Goal: Task Accomplishment & Management: Complete application form

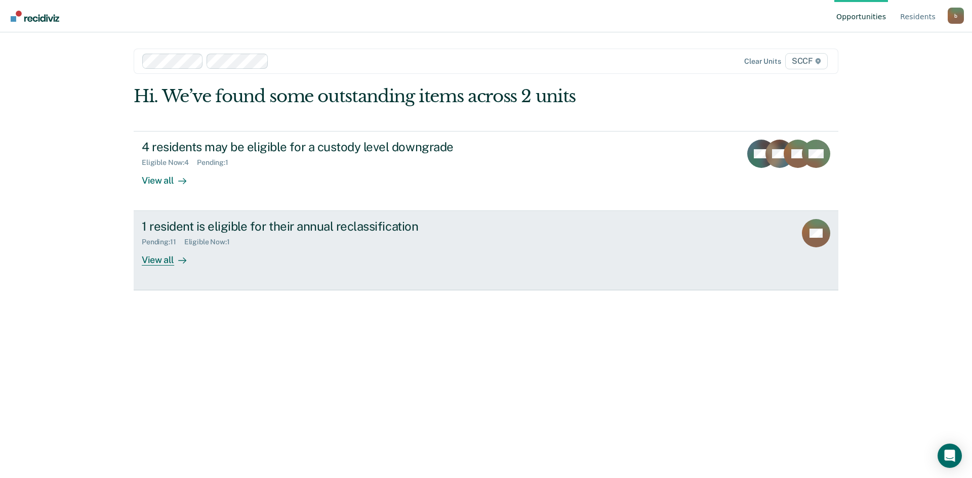
click at [156, 261] on div "View all" at bounding box center [170, 257] width 57 height 20
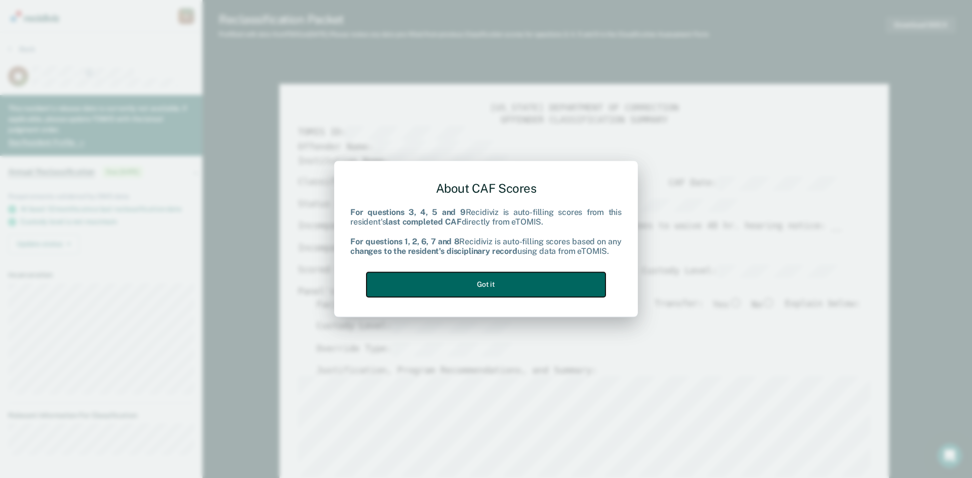
click at [487, 282] on button "Got it" at bounding box center [486, 284] width 239 height 25
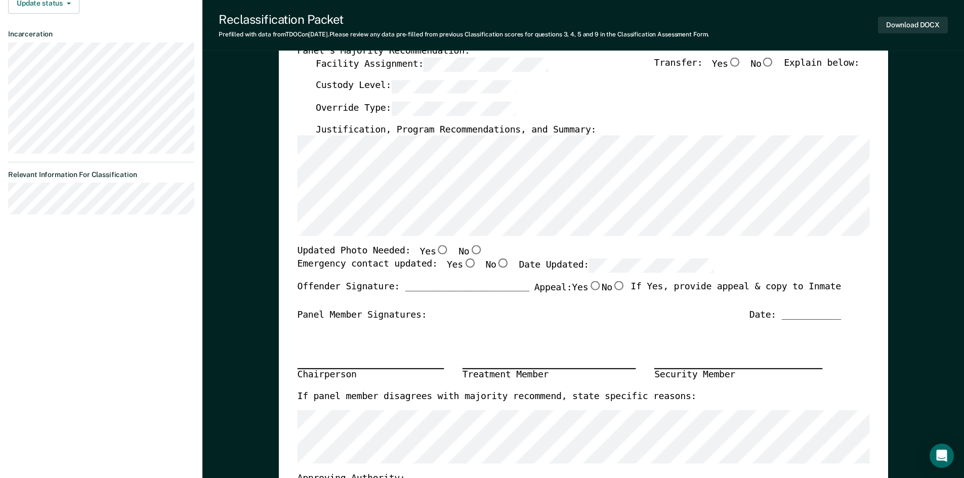
scroll to position [253, 0]
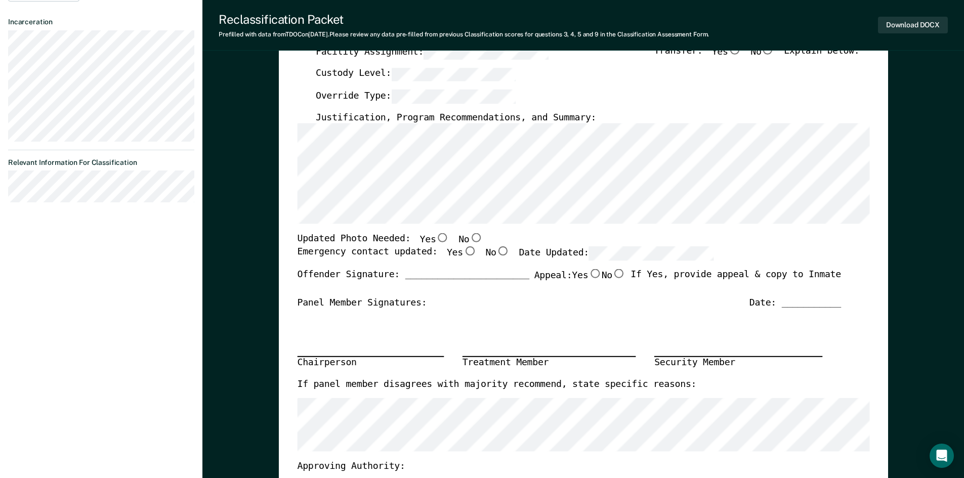
click at [469, 240] on input "No" at bounding box center [475, 238] width 13 height 9
type textarea "x"
radio input "true"
click at [463, 252] on input "Yes" at bounding box center [469, 251] width 13 height 9
type textarea "x"
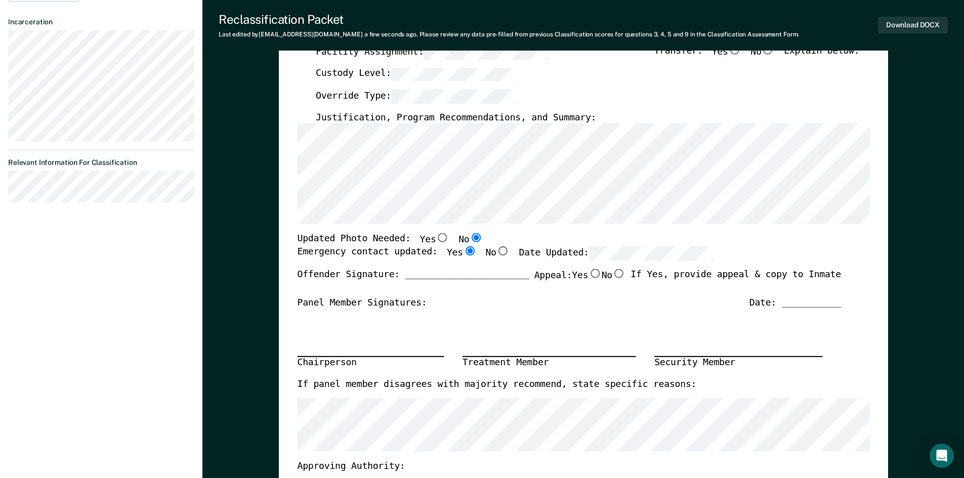
radio input "true"
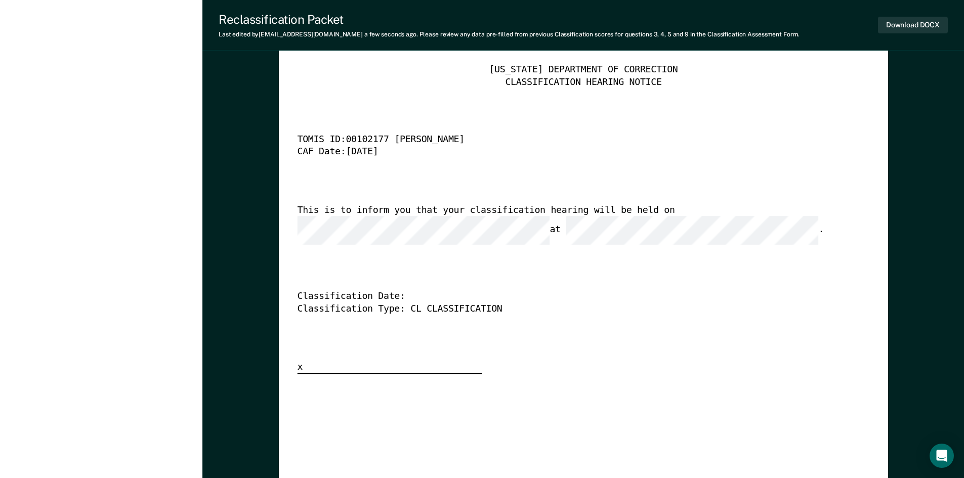
scroll to position [2531, 0]
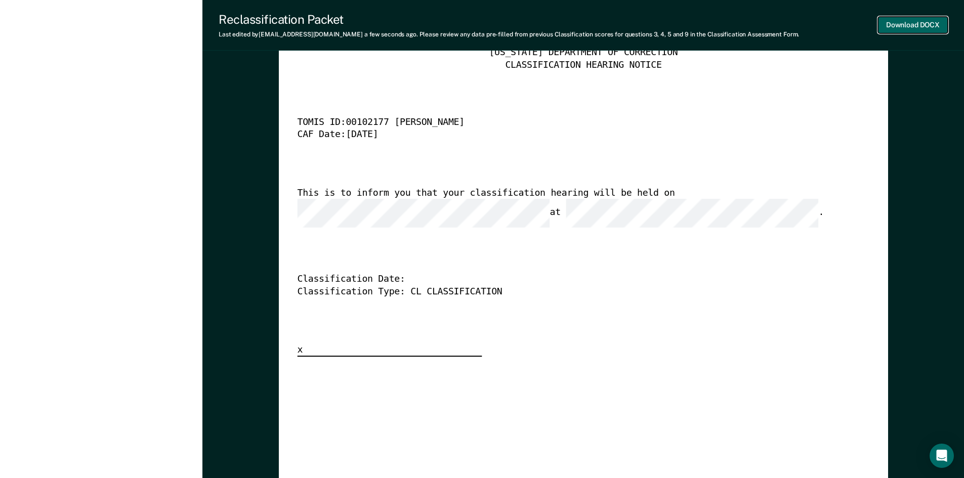
click at [907, 28] on button "Download DOCX" at bounding box center [913, 25] width 70 height 17
type textarea "x"
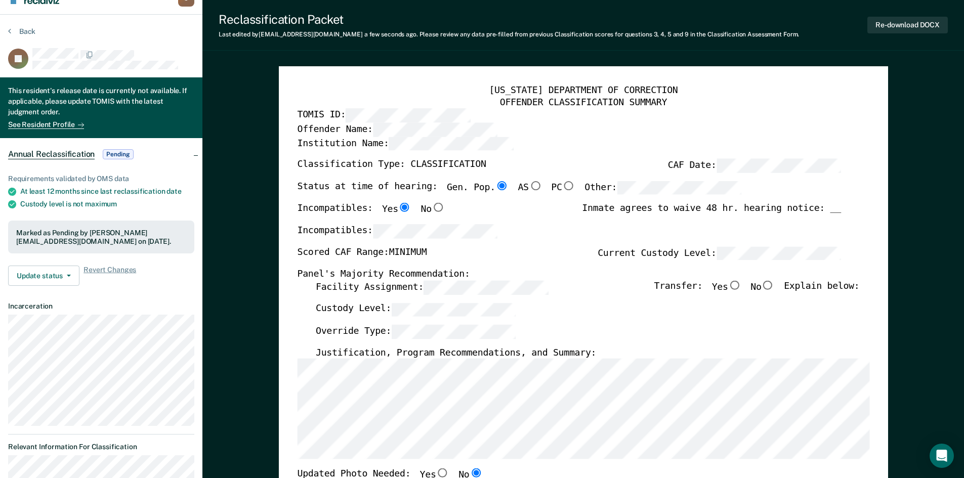
scroll to position [0, 0]
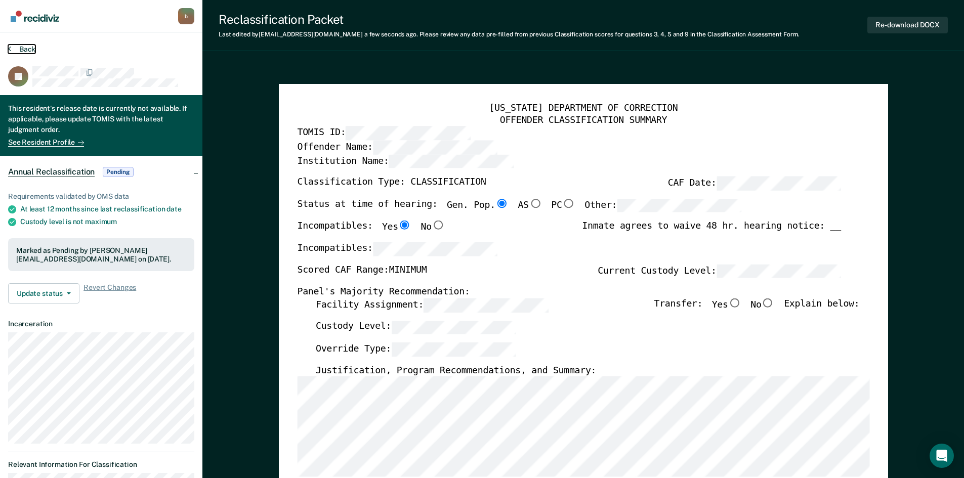
click at [20, 47] on button "Back" at bounding box center [21, 49] width 27 height 9
